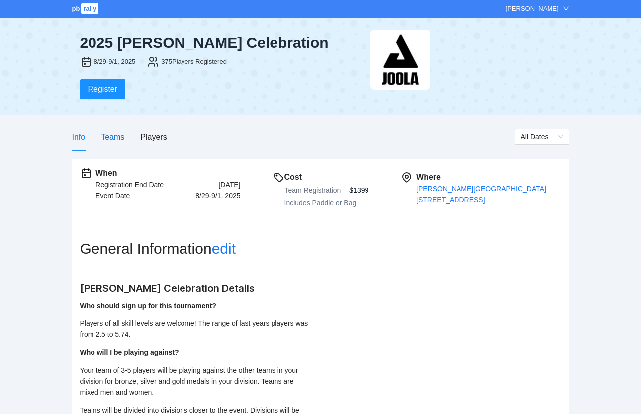
click at [113, 141] on div "Teams" at bounding box center [112, 137] width 23 height 12
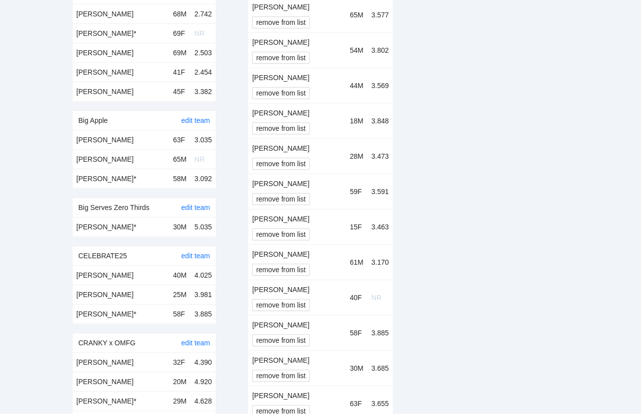
scroll to position [6989, 0]
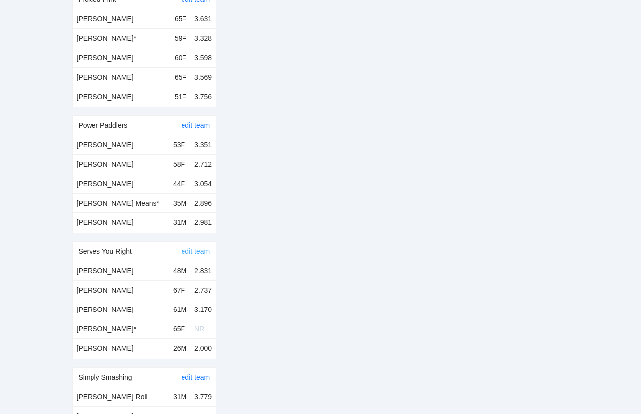
click at [201, 247] on link "edit team" at bounding box center [196, 251] width 29 height 8
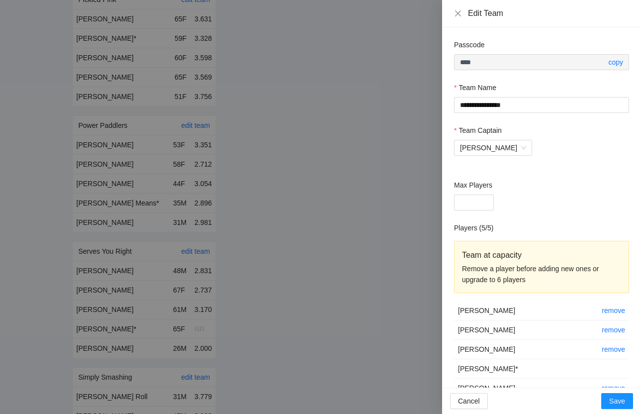
scroll to position [22, 0]
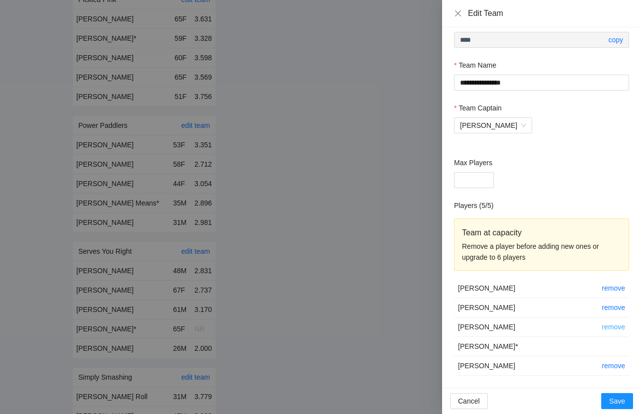
click at [613, 328] on link "remove" at bounding box center [613, 327] width 23 height 8
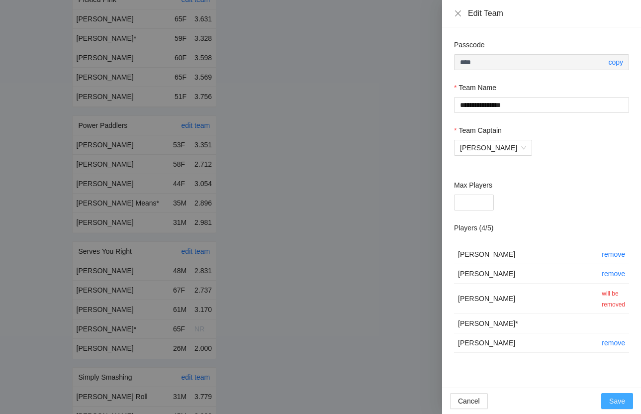
click at [613, 400] on span "Save" at bounding box center [617, 400] width 16 height 11
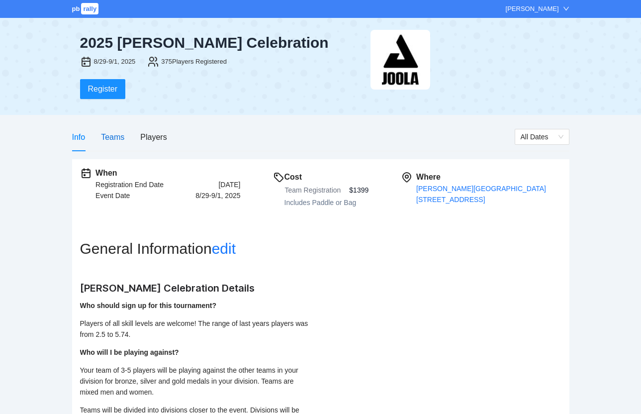
click at [109, 137] on div "Teams" at bounding box center [112, 137] width 23 height 12
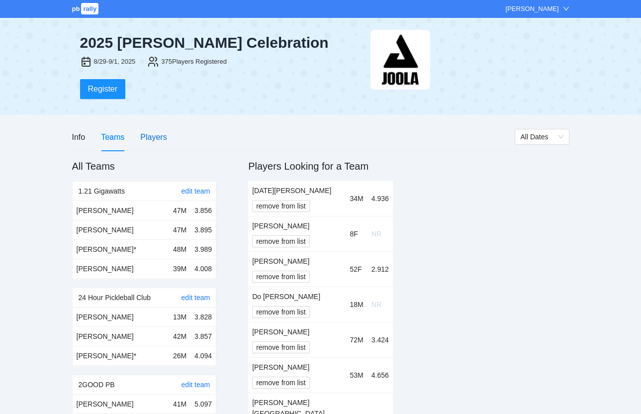
click at [158, 138] on div "Players" at bounding box center [153, 137] width 26 height 12
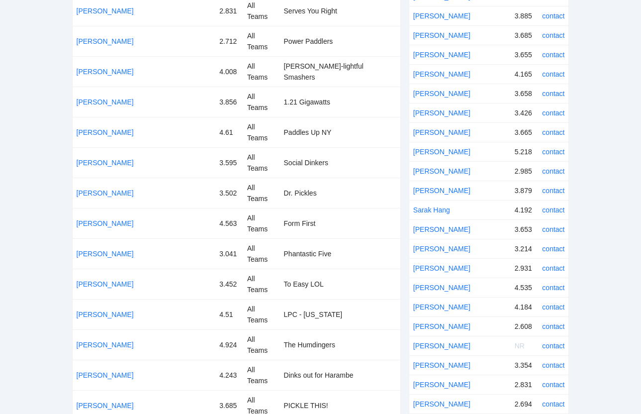
scroll to position [2796, 0]
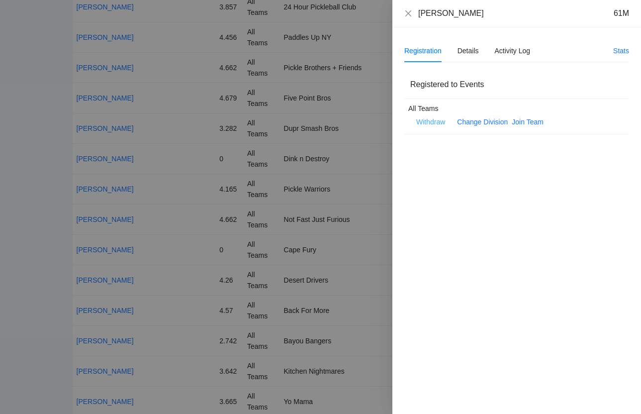
click at [437, 125] on span "Withdraw" at bounding box center [430, 121] width 29 height 11
click at [459, 89] on span "OK" at bounding box center [461, 91] width 10 height 11
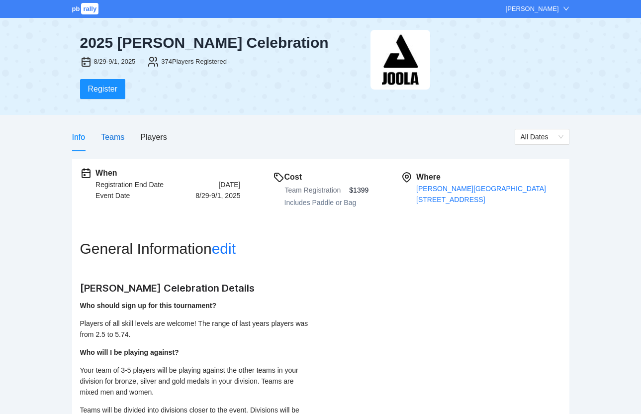
click at [116, 138] on div "Teams" at bounding box center [112, 137] width 23 height 12
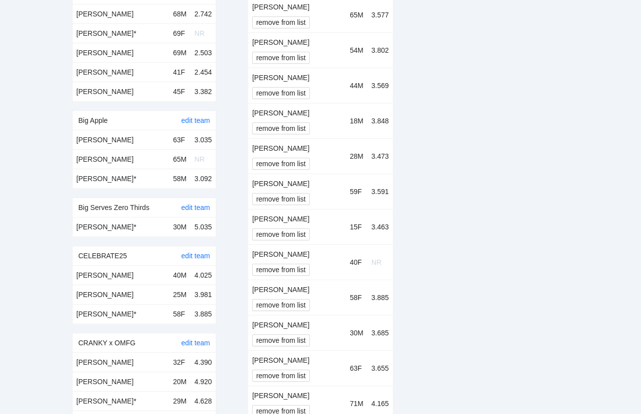
scroll to position [6989, 0]
